Goal: Information Seeking & Learning: Compare options

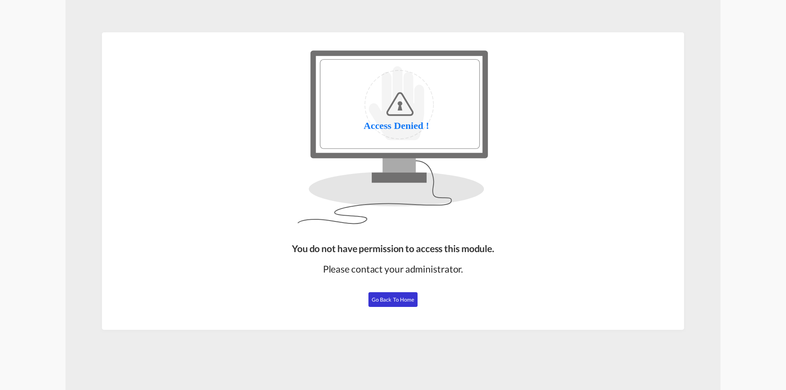
click at [393, 289] on div "You do not have permission to access this module. Please contact your administr…" at bounding box center [393, 283] width 209 height 88
click at [392, 303] on button "Go Back to Home" at bounding box center [392, 299] width 49 height 15
drag, startPoint x: 392, startPoint y: 286, endPoint x: 391, endPoint y: 292, distance: 6.8
click at [391, 291] on div "You do not have permission to access this module. Please contact your administr…" at bounding box center [393, 283] width 209 height 88
click at [389, 299] on span "Go Back to Home" at bounding box center [393, 299] width 43 height 7
